Goal: Transaction & Acquisition: Register for event/course

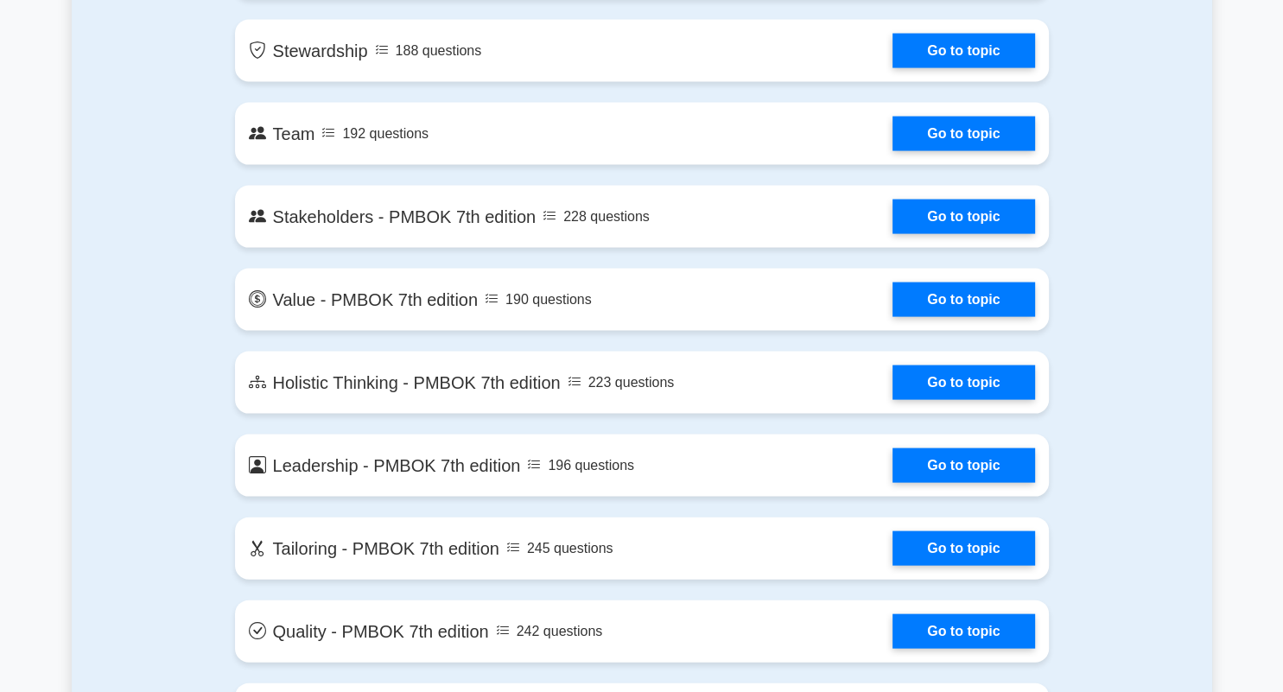
scroll to position [851, 0]
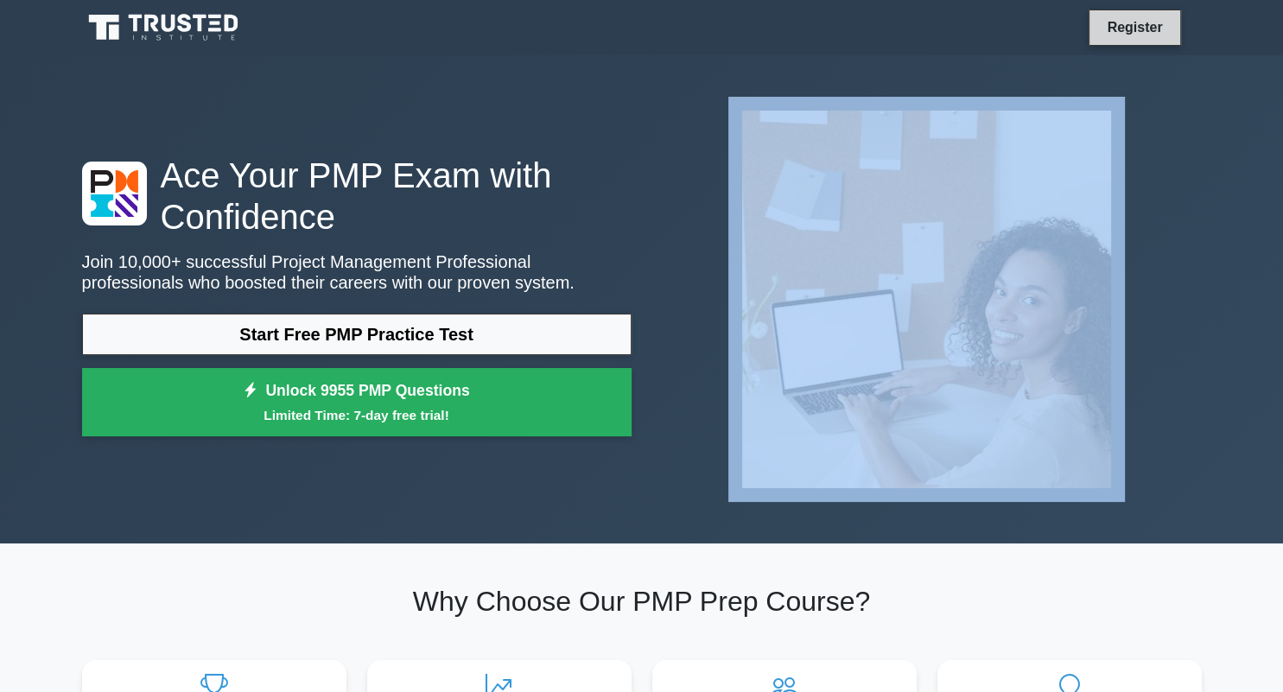
click at [1138, 29] on link "Register" at bounding box center [1134, 27] width 76 height 22
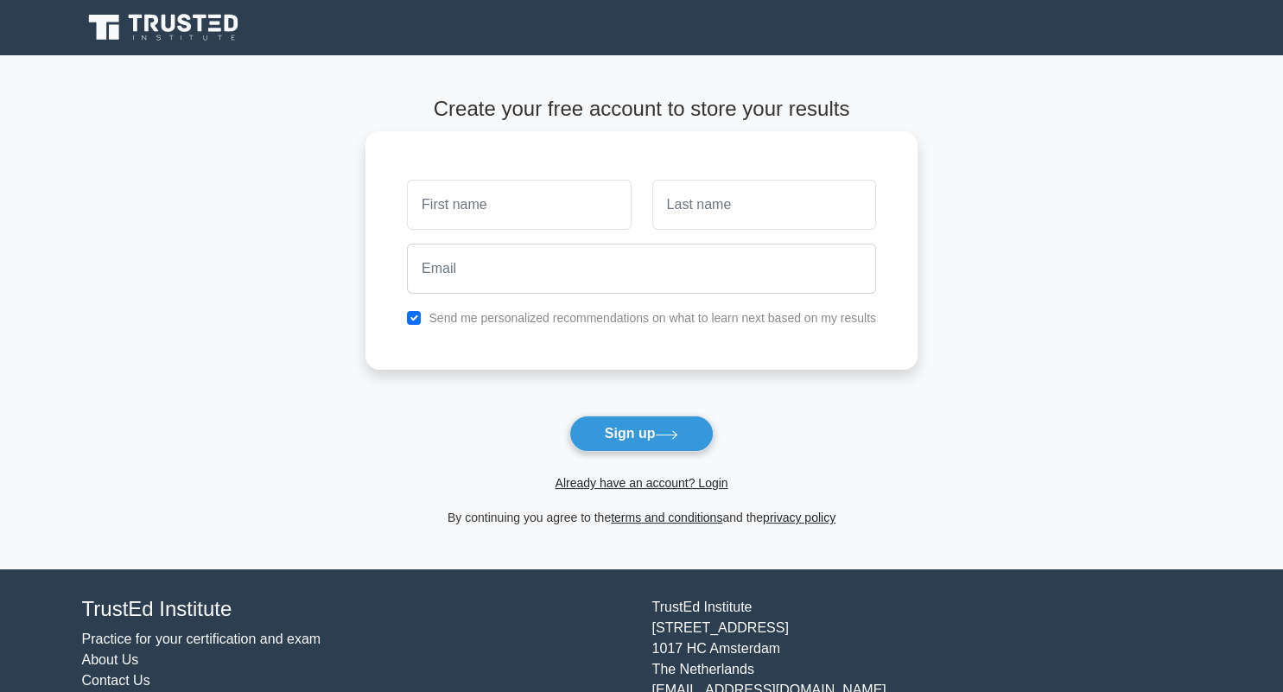
click at [537, 207] on input "text" at bounding box center [519, 205] width 224 height 50
type input "[PERSON_NAME]"
click at [739, 219] on input "text" at bounding box center [764, 205] width 224 height 50
type input "Humeda"
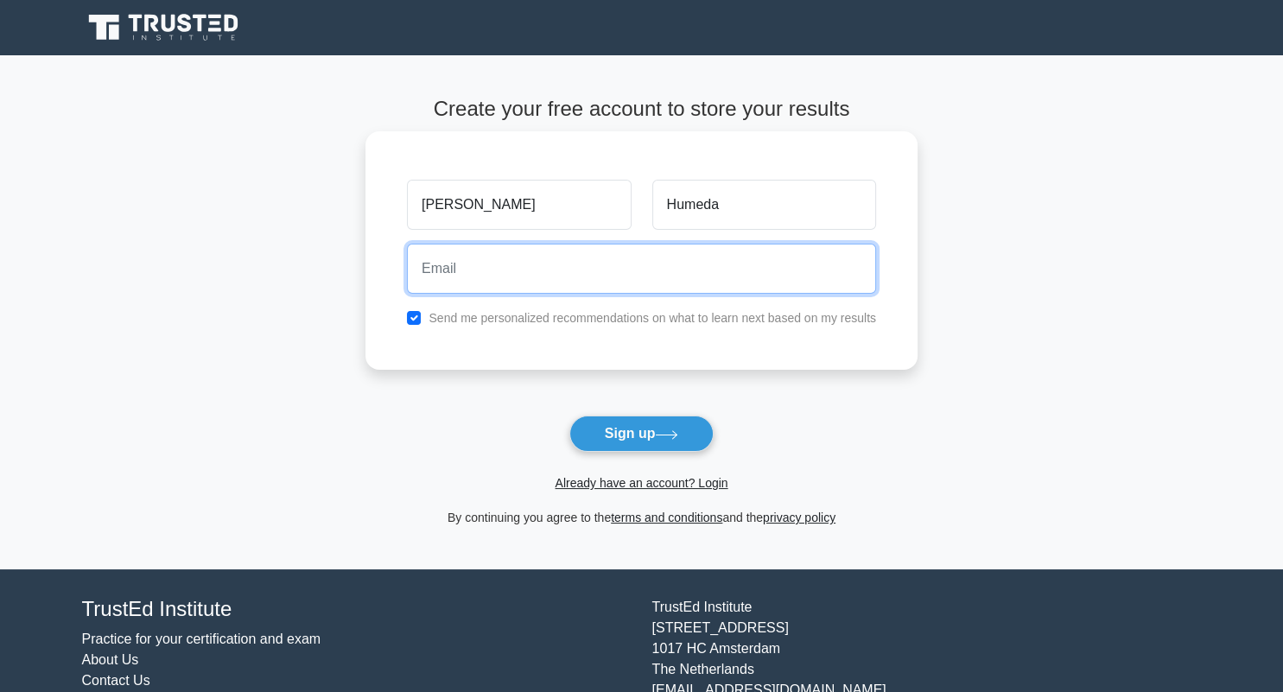
click at [582, 275] on input "email" at bounding box center [641, 269] width 469 height 50
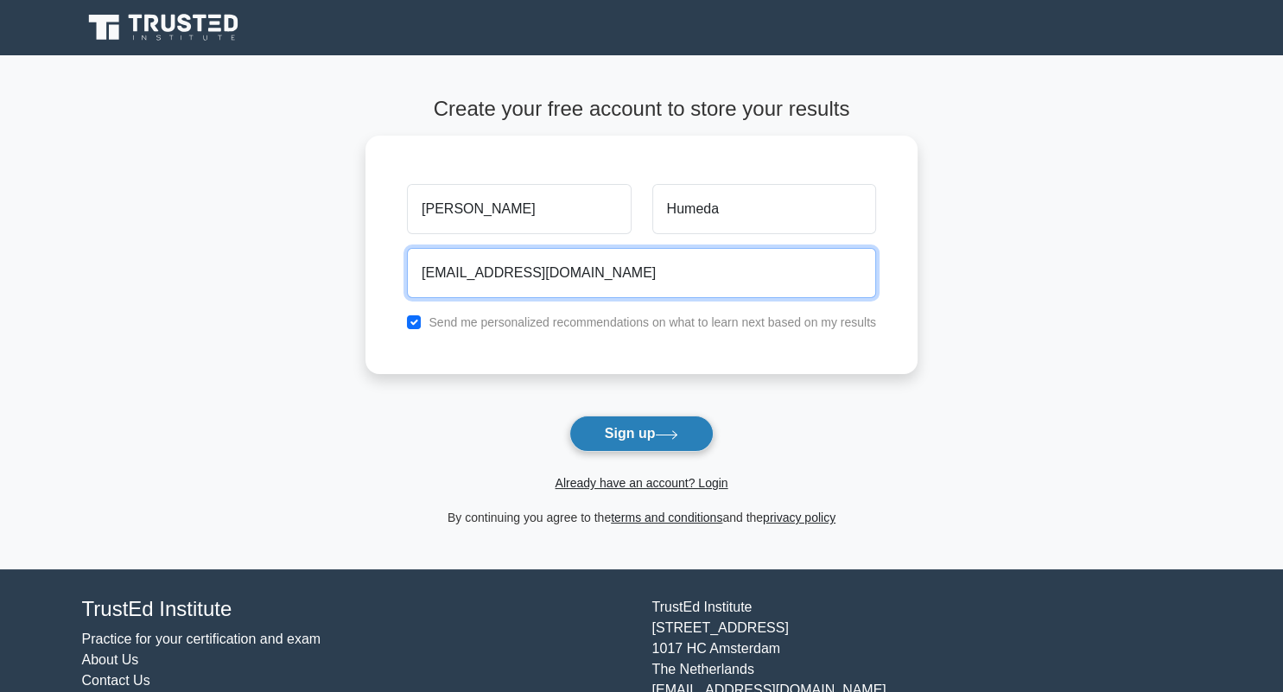
type input "ismsearch4best@gmail.com"
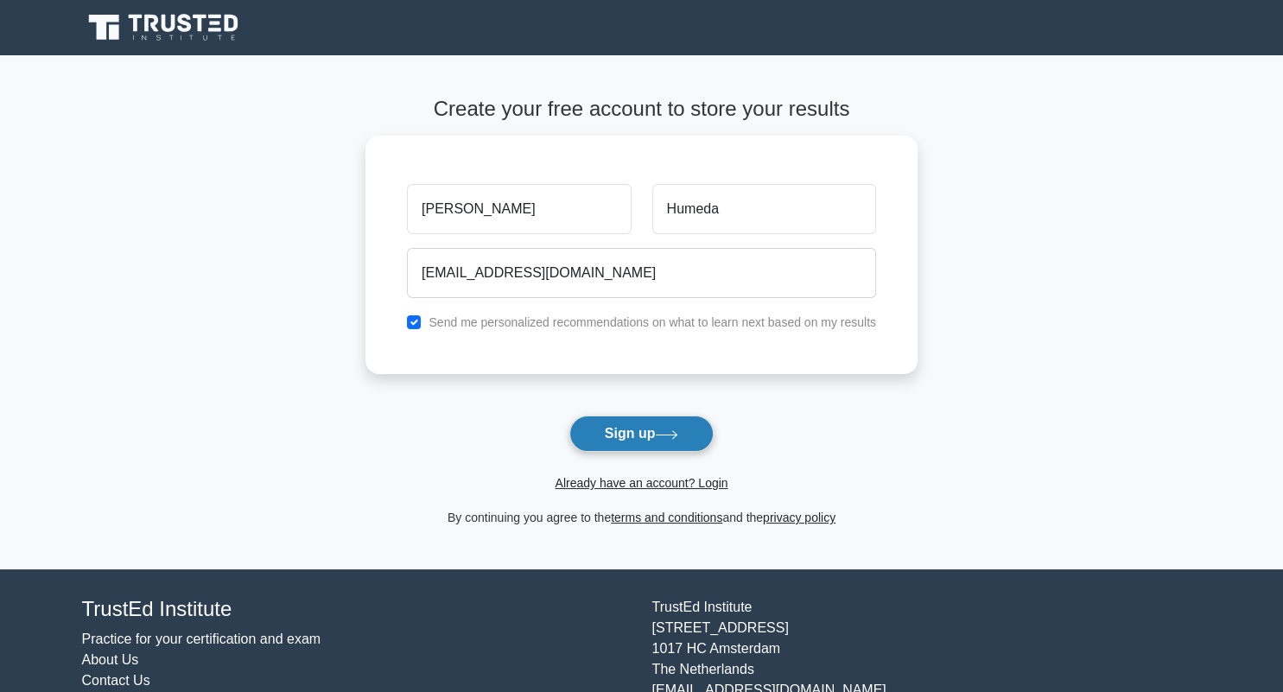
click at [613, 436] on button "Sign up" at bounding box center [641, 434] width 145 height 36
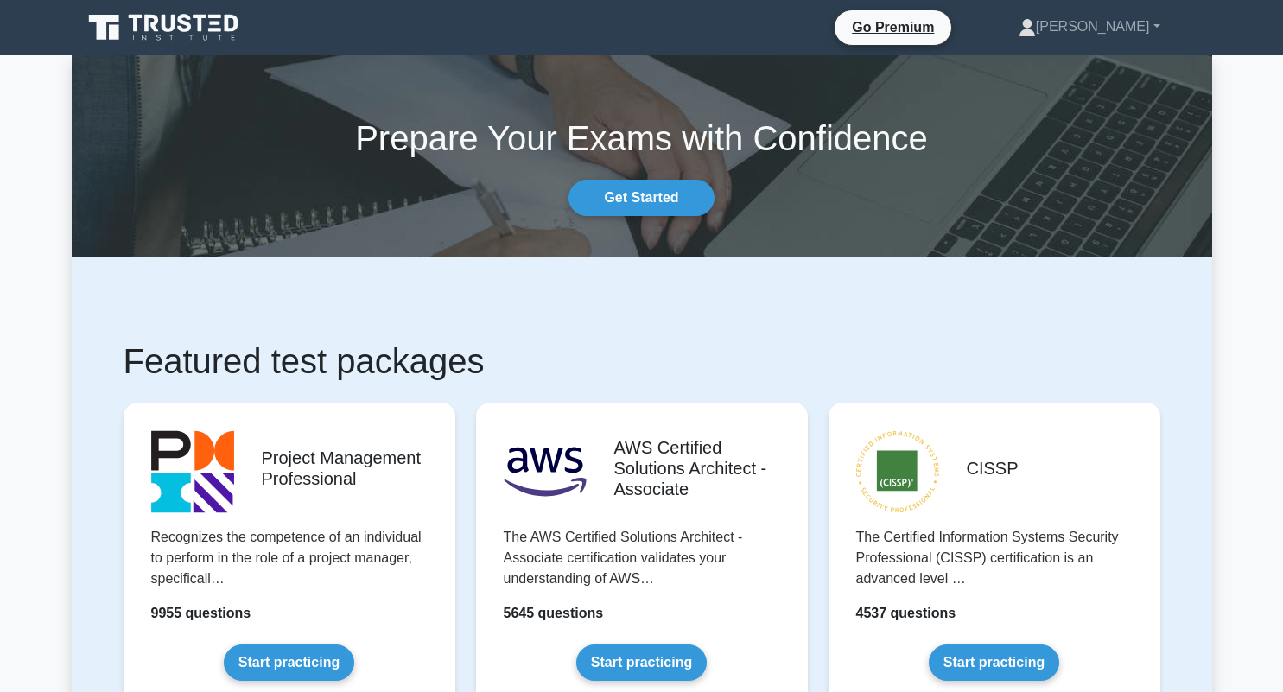
click at [673, 199] on link "Get Started" at bounding box center [640, 198] width 145 height 36
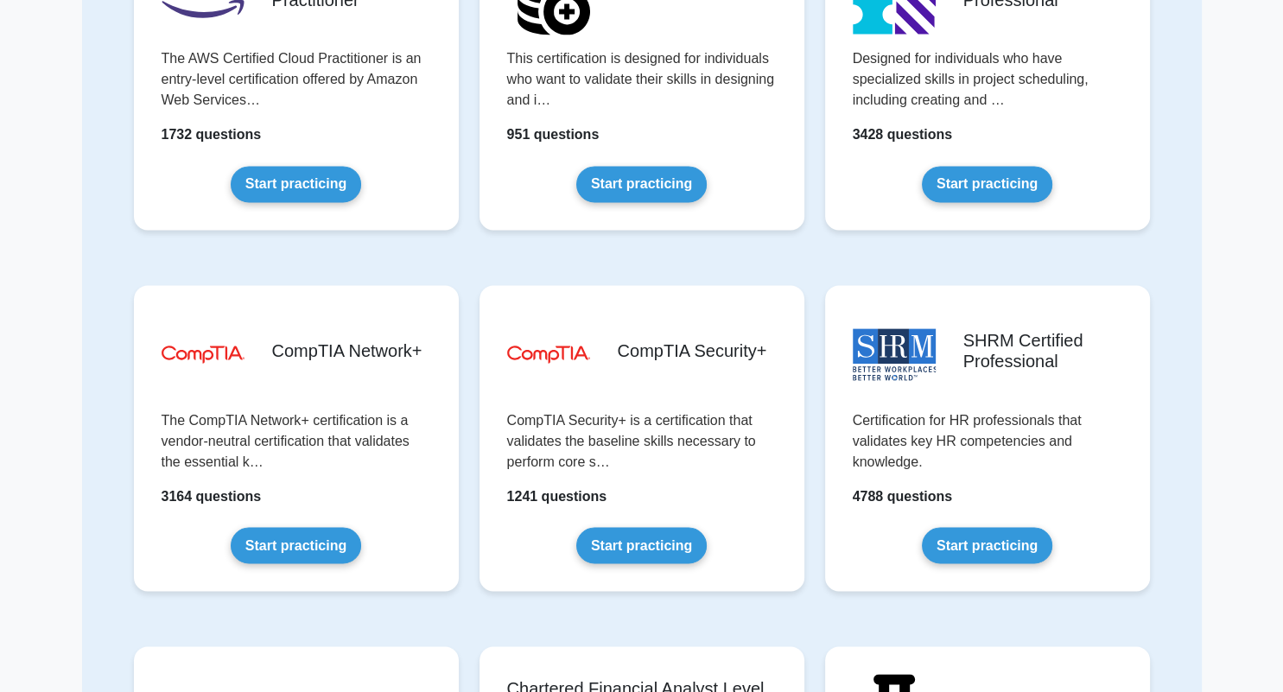
scroll to position [2806, 0]
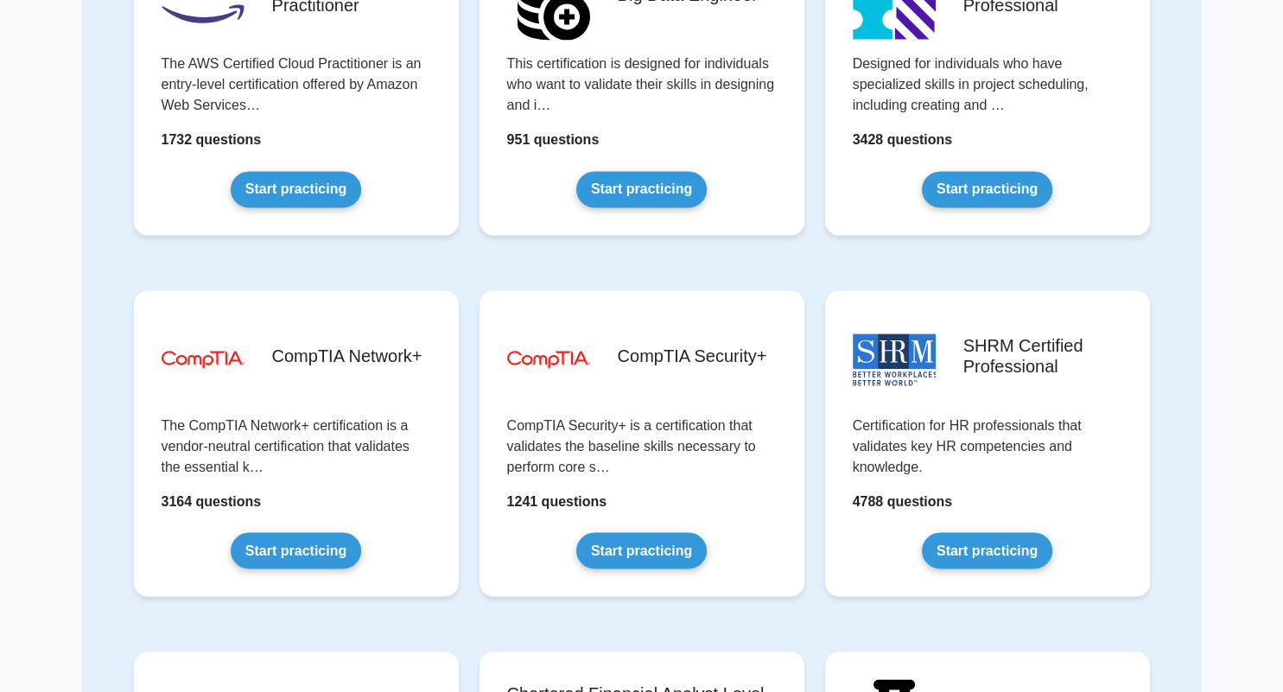
drag, startPoint x: 1282, startPoint y: 86, endPoint x: 1270, endPoint y: 460, distance: 374.3
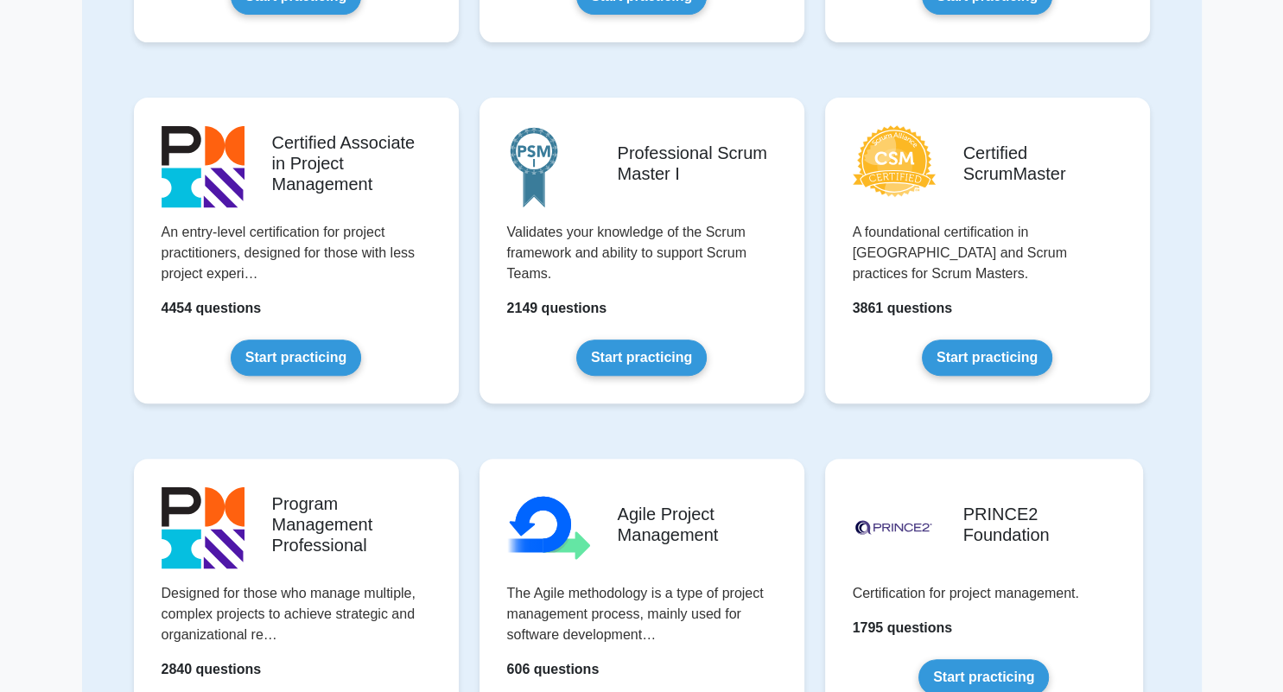
scroll to position [0, 0]
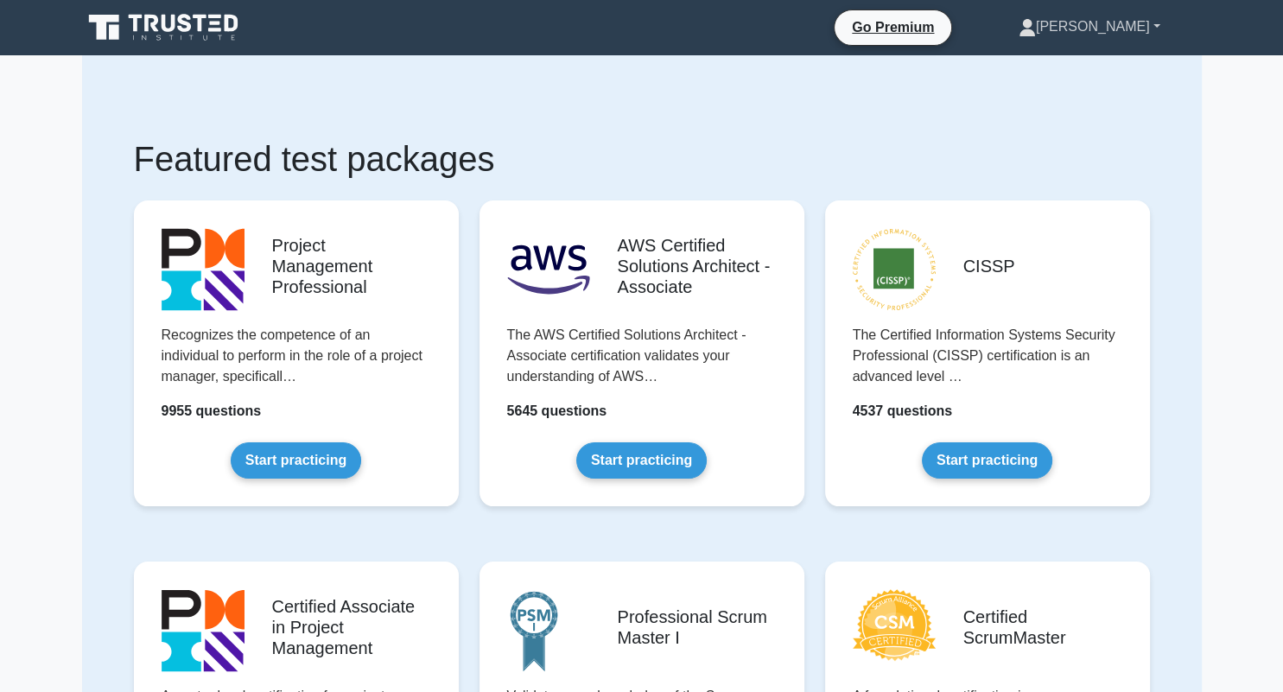
click at [1156, 28] on link "[PERSON_NAME]" at bounding box center [1089, 27] width 225 height 35
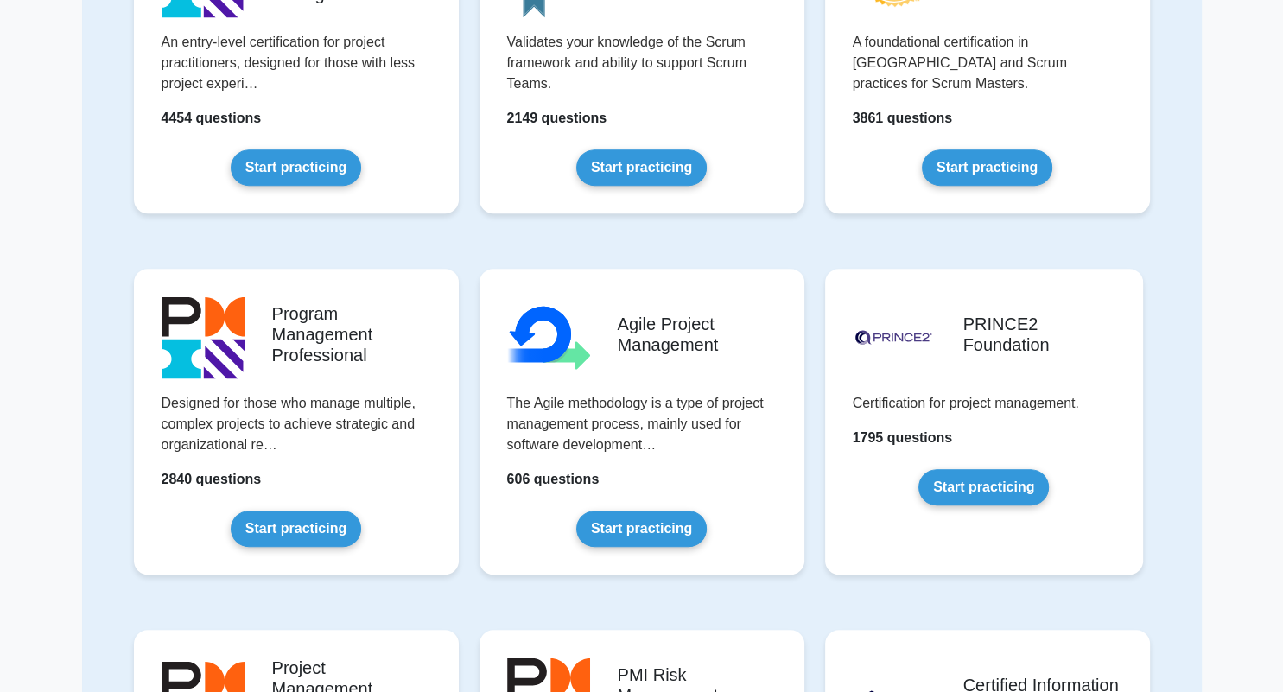
scroll to position [397, 0]
